Goal: Information Seeking & Learning: Learn about a topic

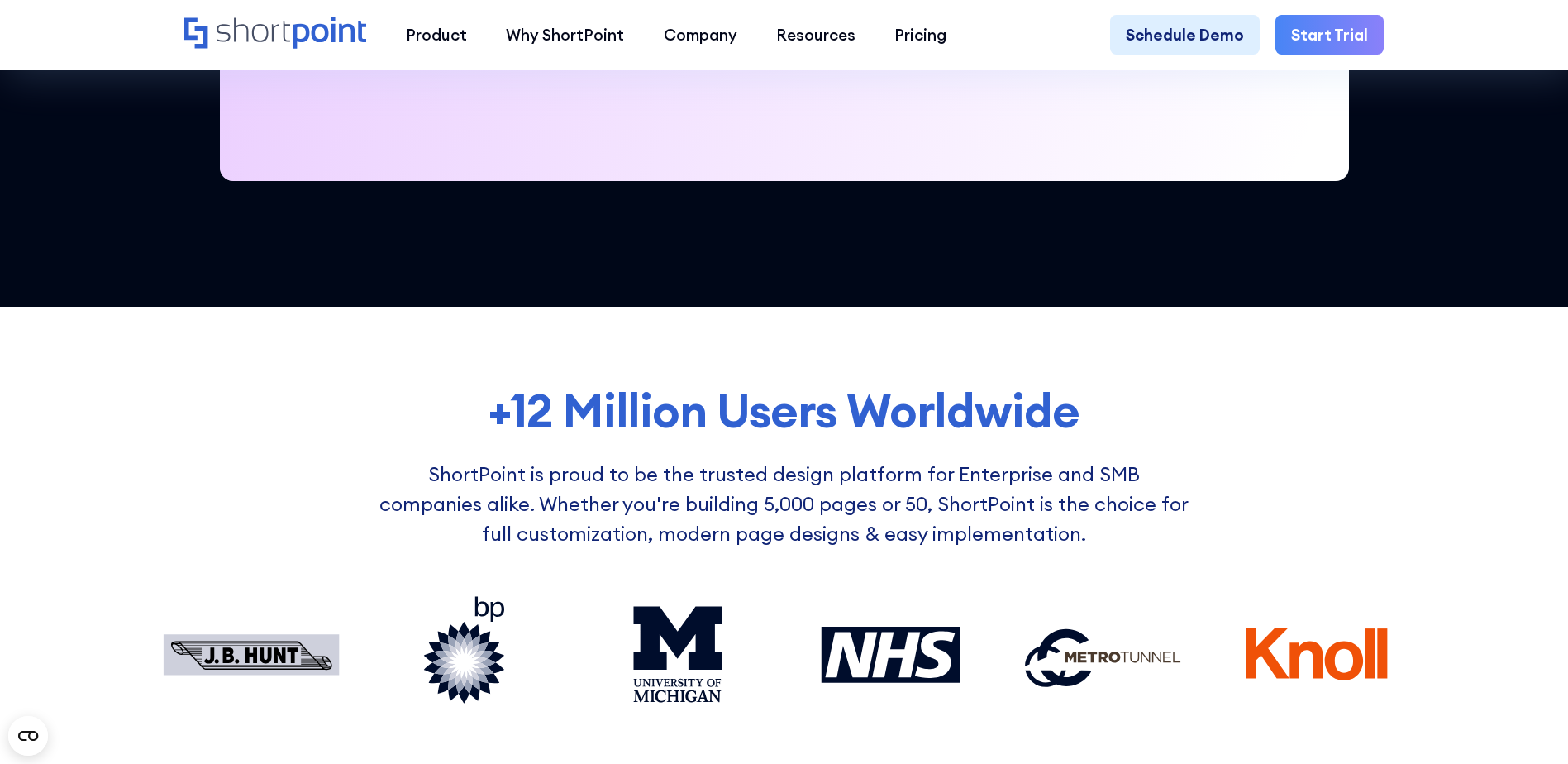
scroll to position [1074, 0]
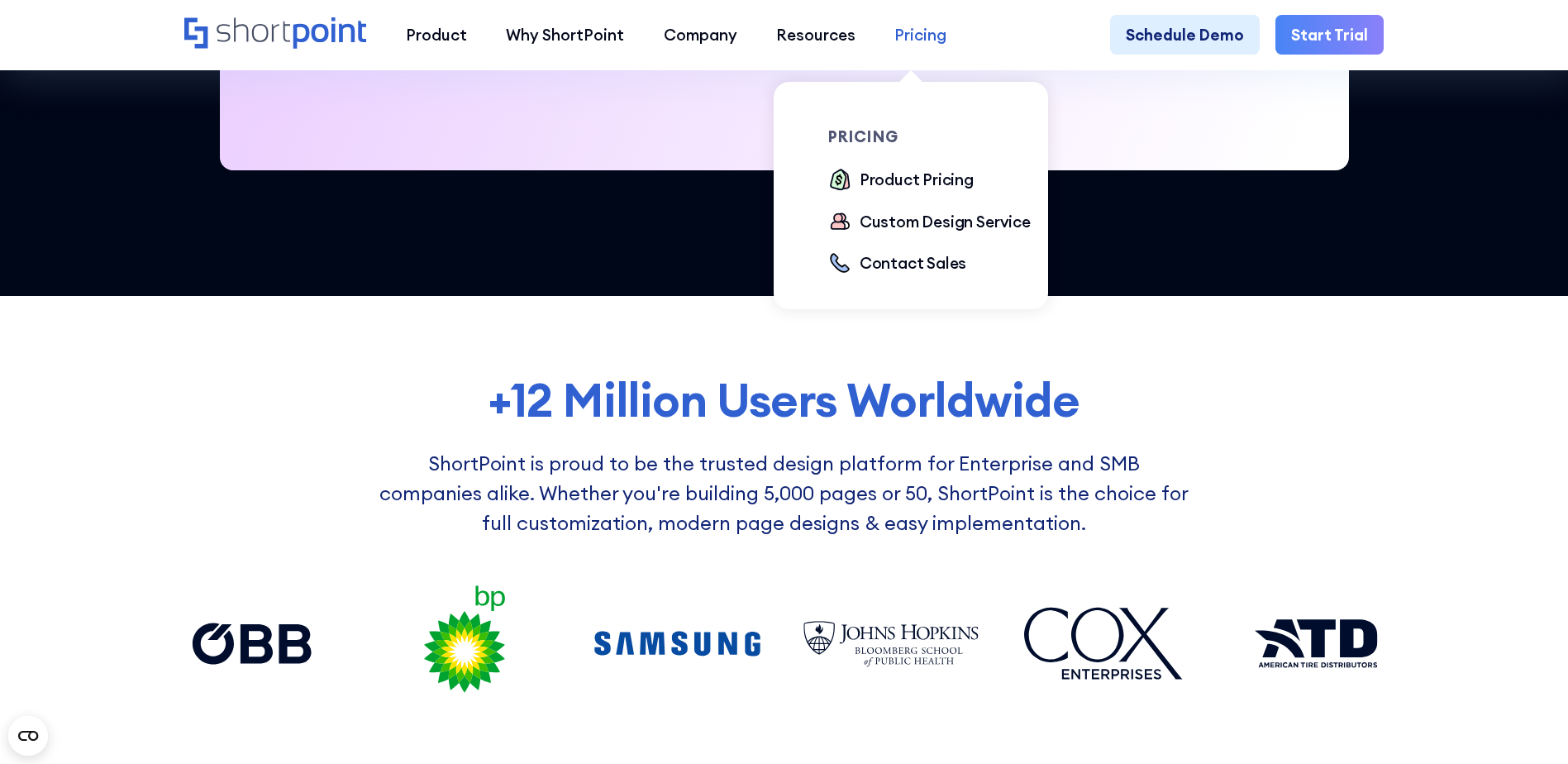
click at [905, 41] on div "Pricing" at bounding box center [920, 34] width 52 height 23
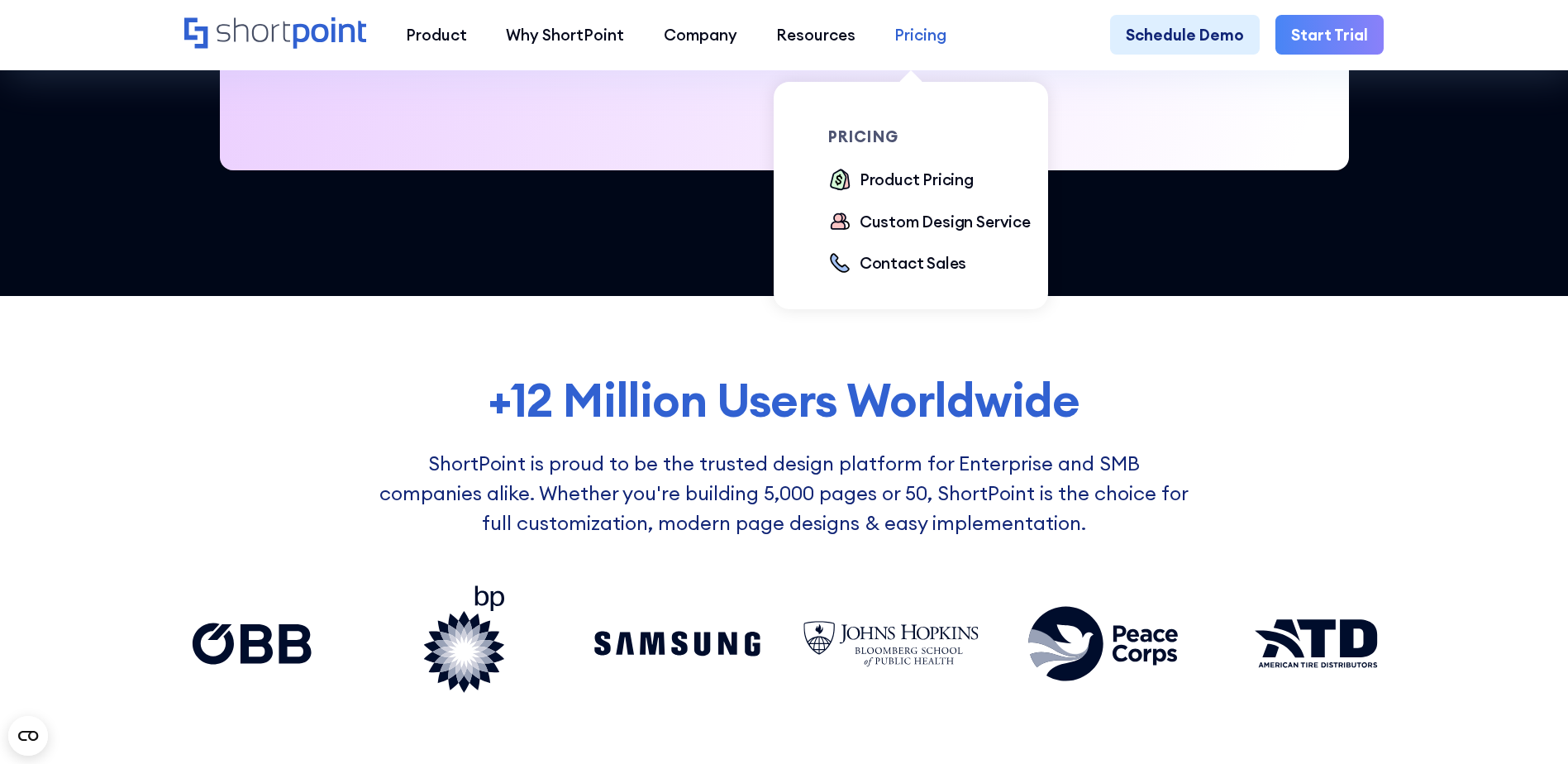
click at [896, 44] on div "Pricing" at bounding box center [920, 34] width 52 height 23
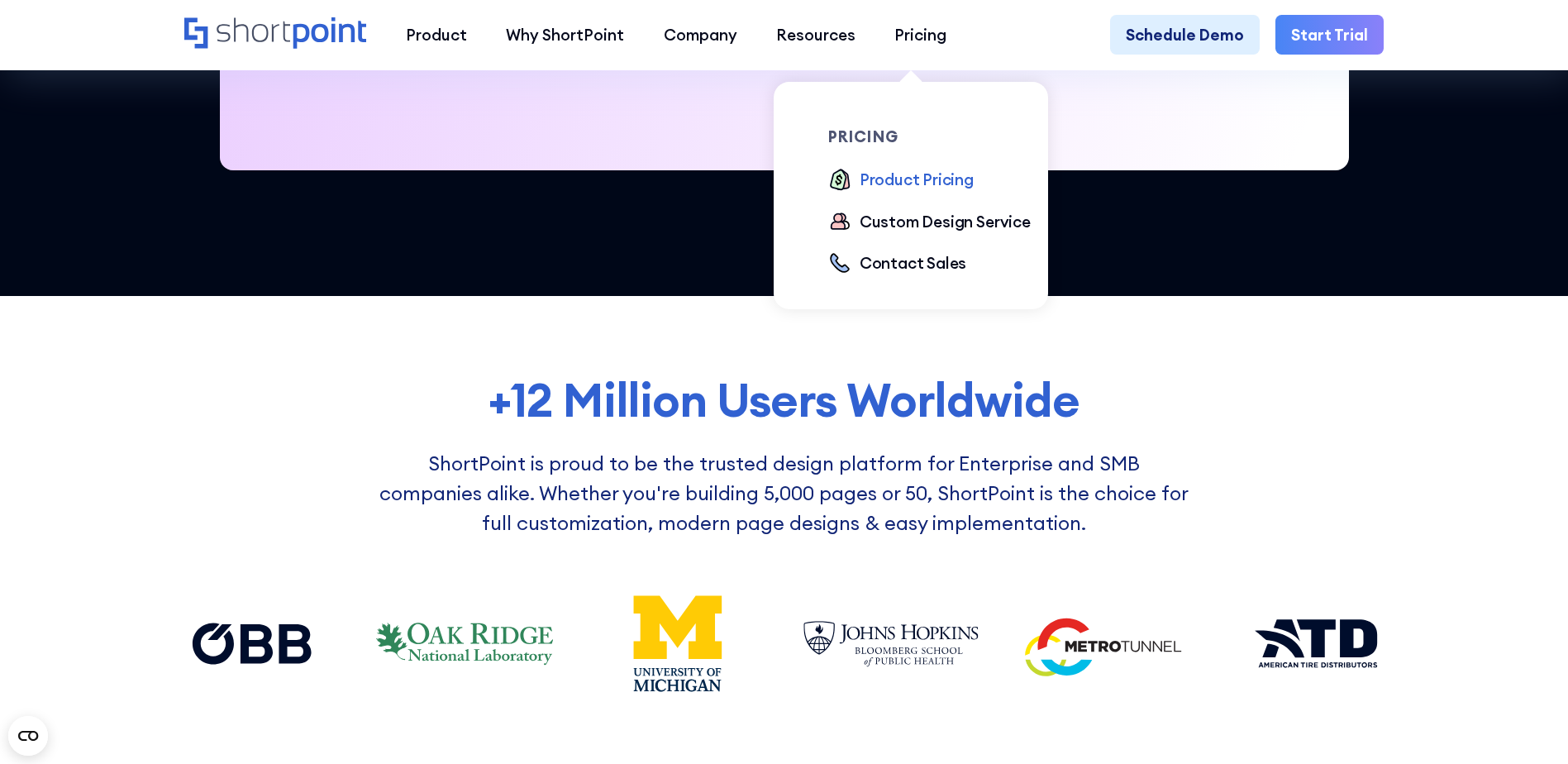
click at [905, 188] on div "Product Pricing" at bounding box center [917, 179] width 114 height 23
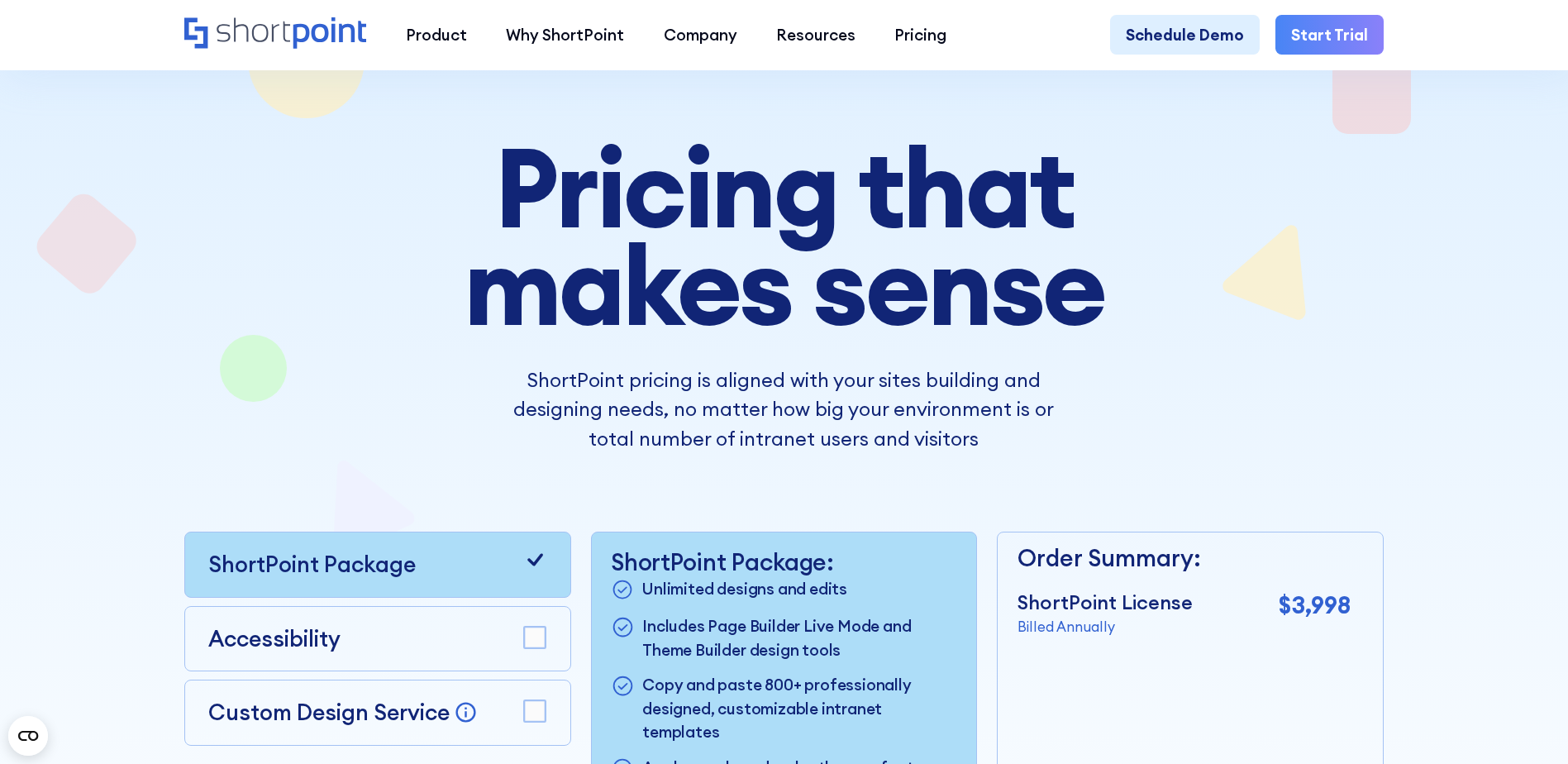
scroll to position [83, 0]
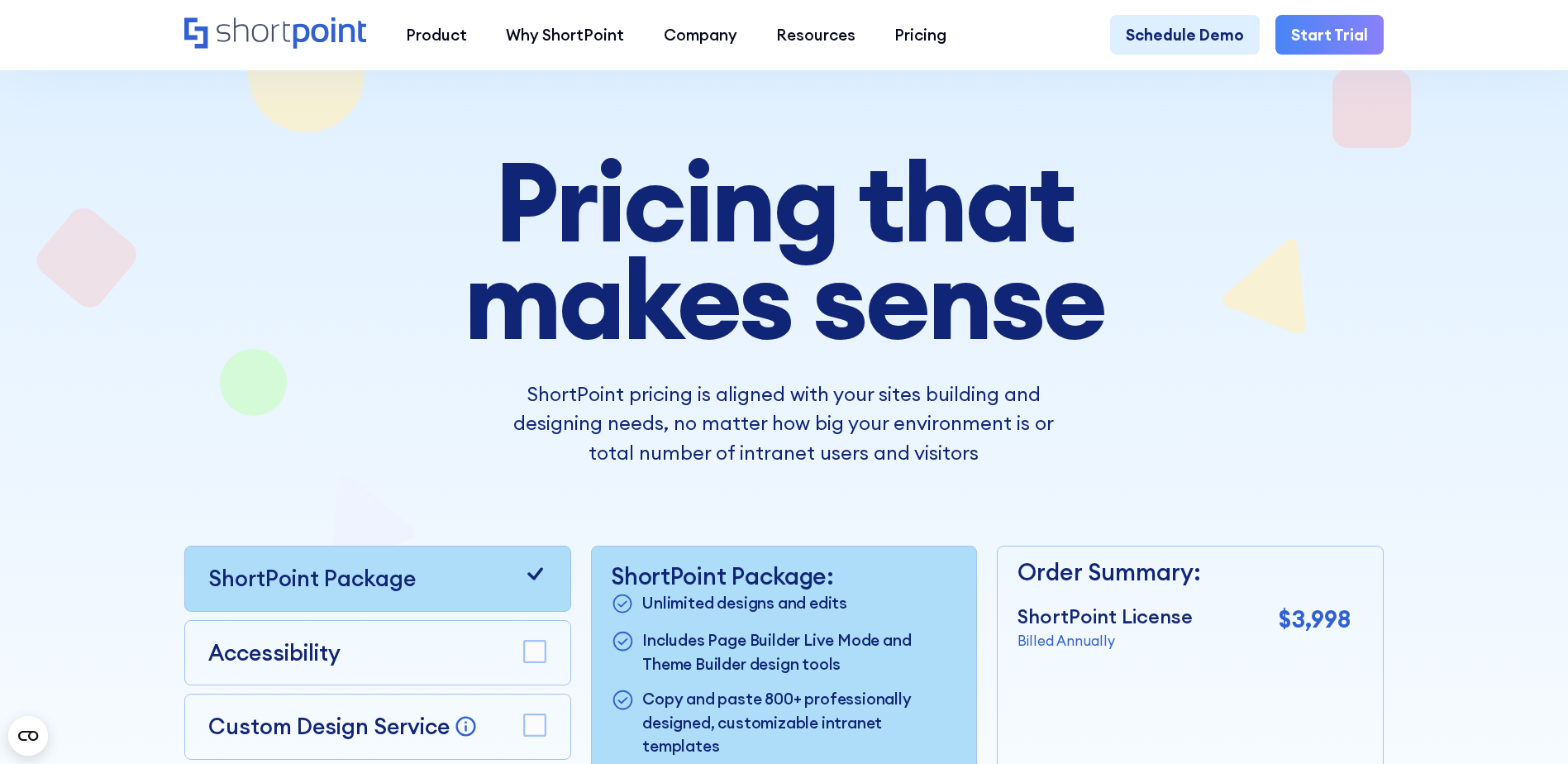
click at [165, 67] on div "Product works with SharePoint Microsoft Teams SAP Explore Templates Elements In…" at bounding box center [784, 34] width 1568 height 70
click at [230, 43] on icon "Home" at bounding box center [276, 33] width 183 height 31
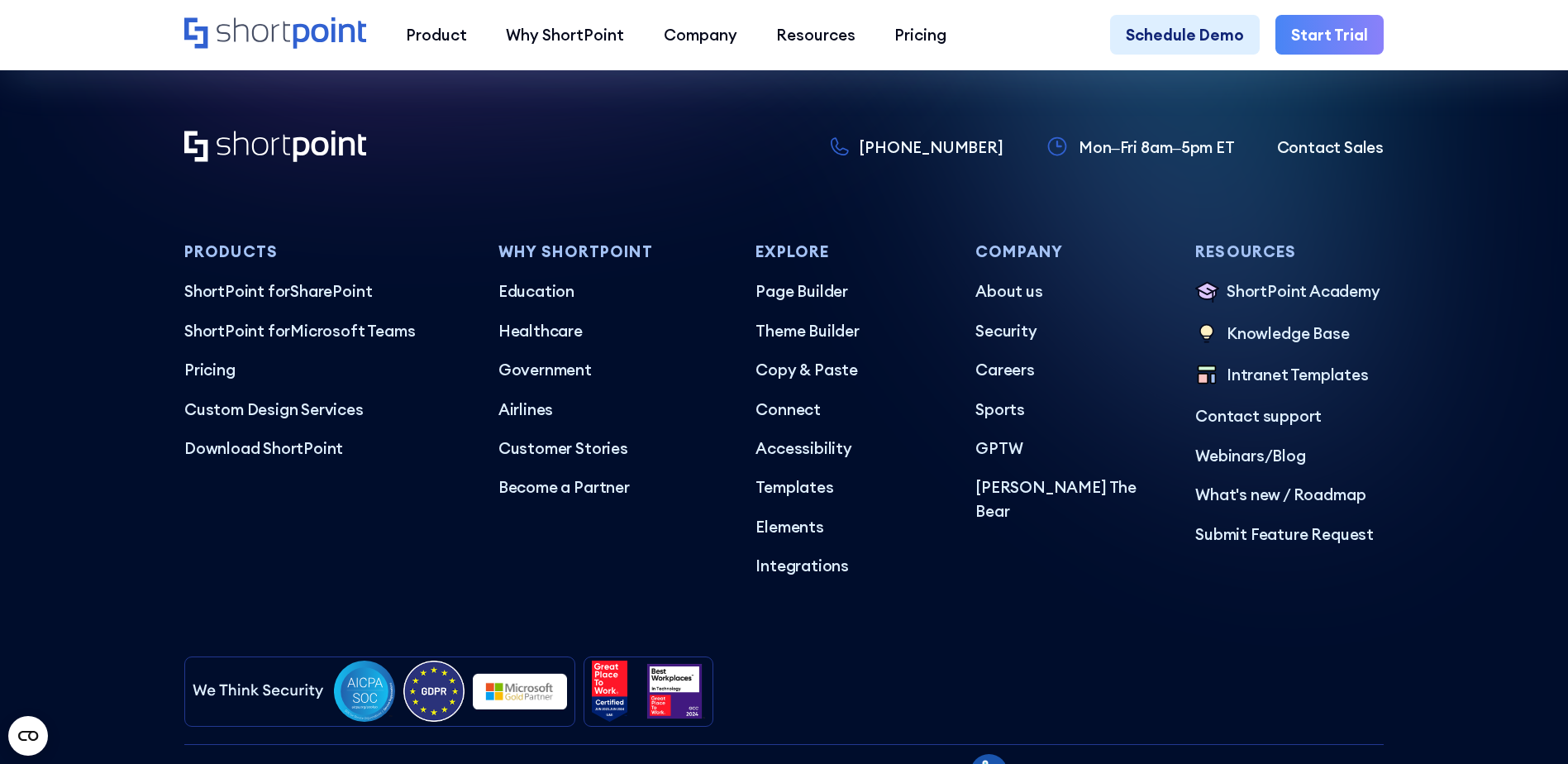
scroll to position [9671, 0]
click at [835, 304] on p "Page Builder" at bounding box center [850, 291] width 189 height 23
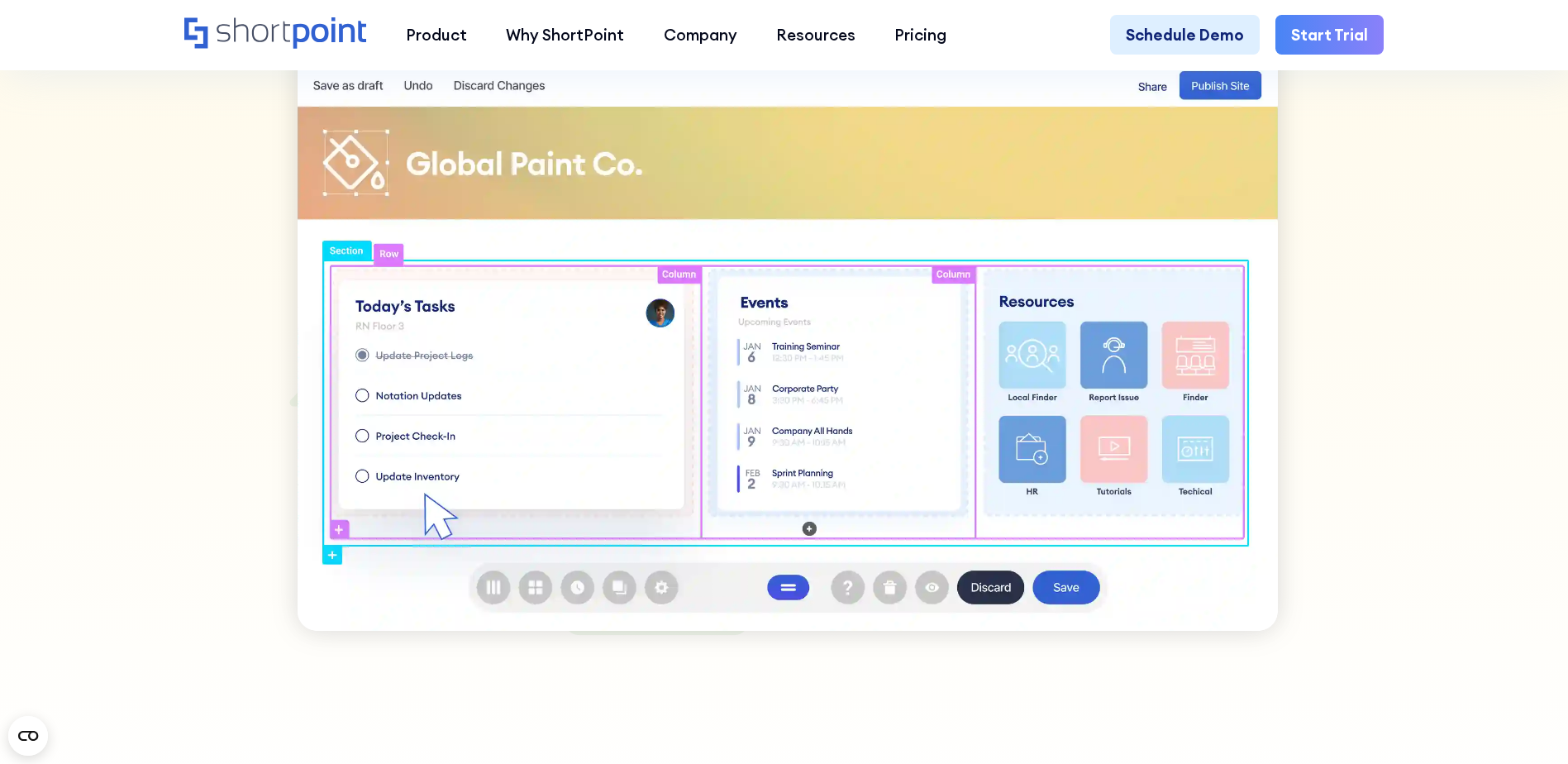
scroll to position [1157, 0]
